Goal: Task Accomplishment & Management: Manage account settings

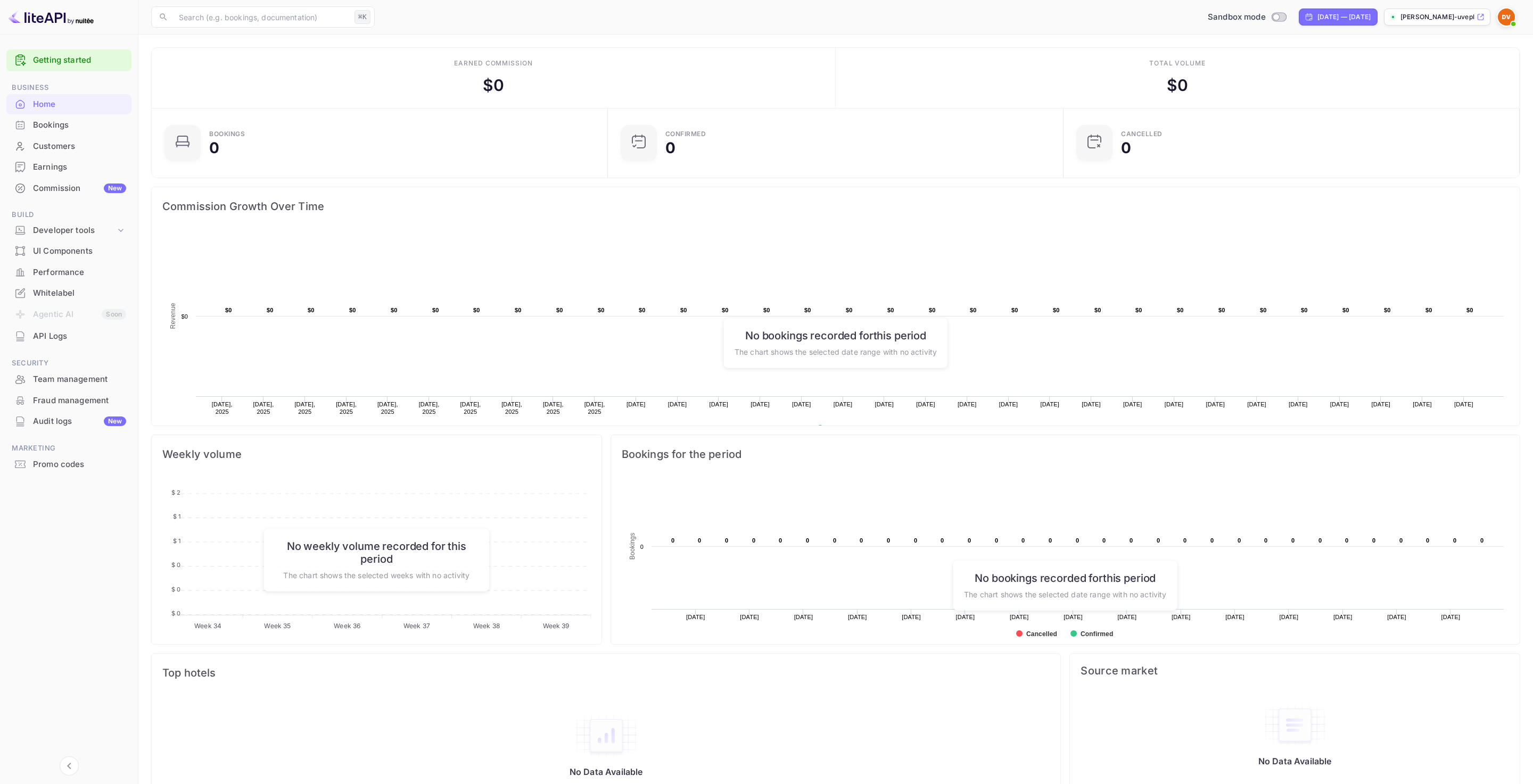
click at [1445, 15] on p "[PERSON_NAME]-uvepl...." at bounding box center [1437, 17] width 74 height 10
click at [1485, 17] on div "[PERSON_NAME]-uvepl...." at bounding box center [1437, 17] width 107 height 17
click at [1507, 15] on img at bounding box center [1506, 17] width 17 height 17
click at [1417, 86] on p "Settings" at bounding box center [1411, 84] width 30 height 11
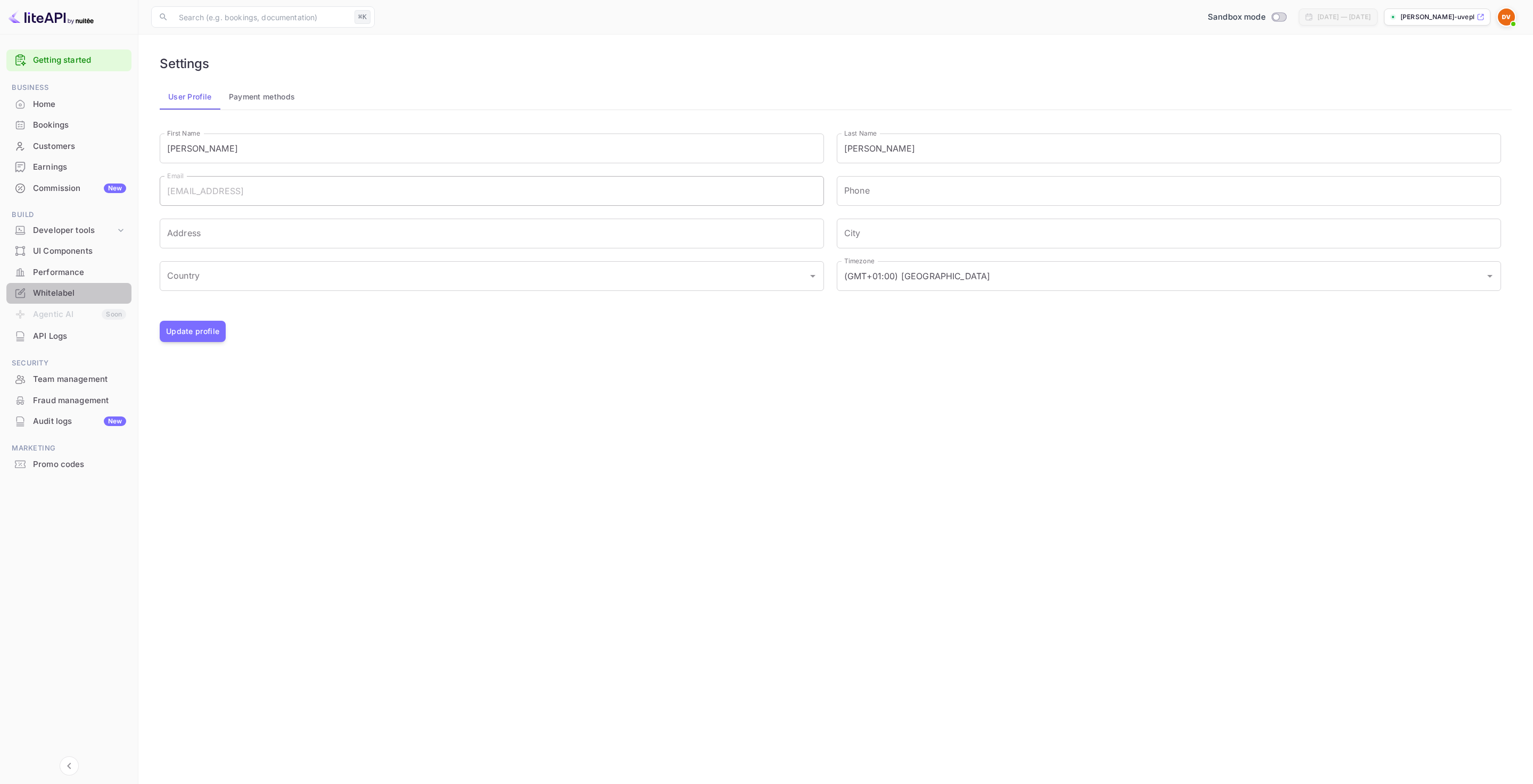
click at [61, 292] on div "Whitelabel" at bounding box center [79, 293] width 93 height 12
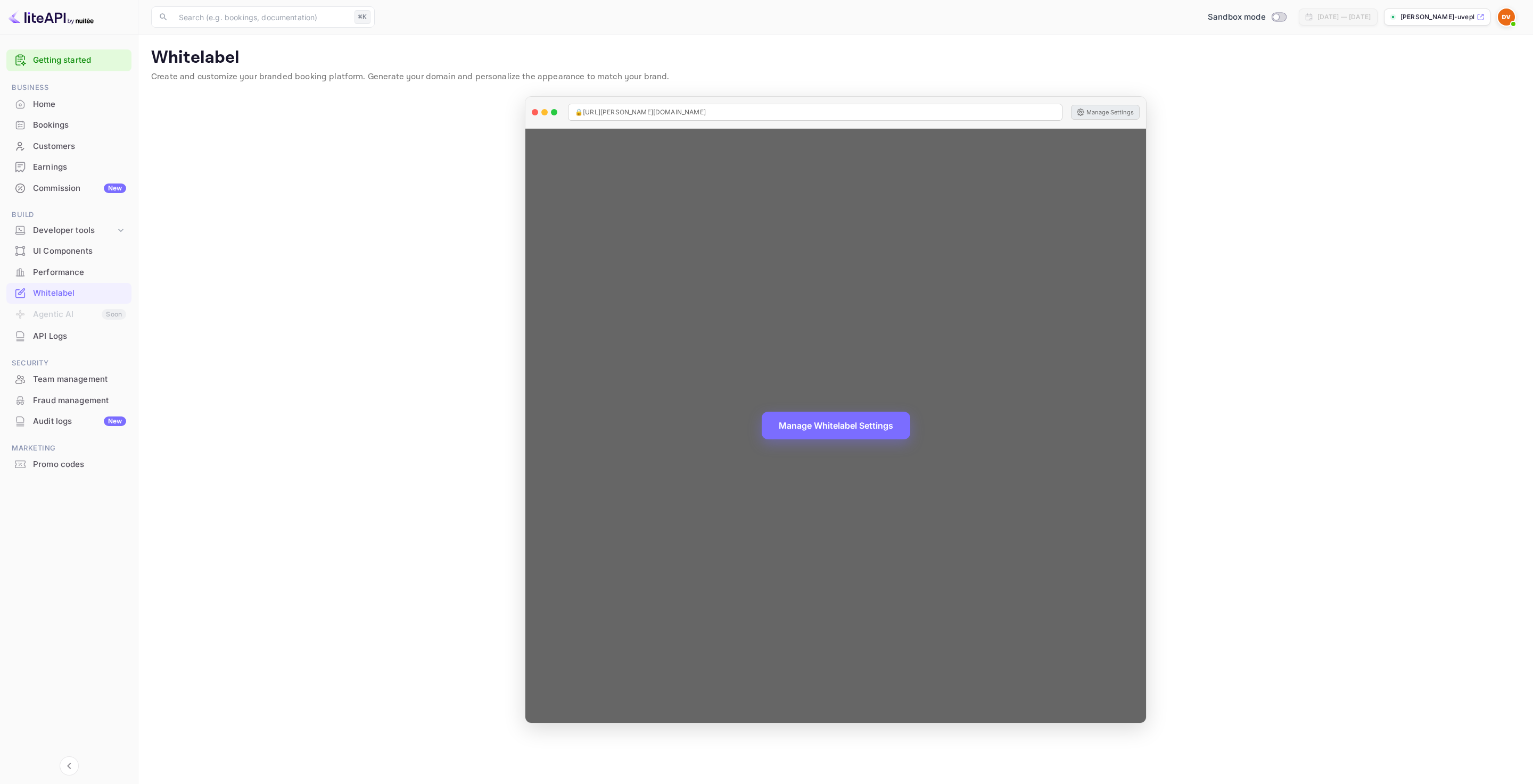
click at [1103, 110] on button "Manage Settings" at bounding box center [1105, 112] width 69 height 15
